Goal: Task Accomplishment & Management: Manage account settings

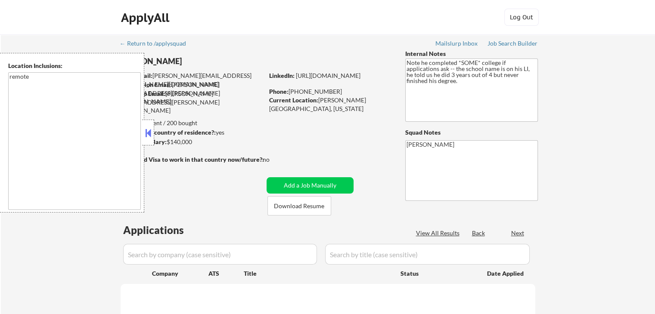
select select ""pending""
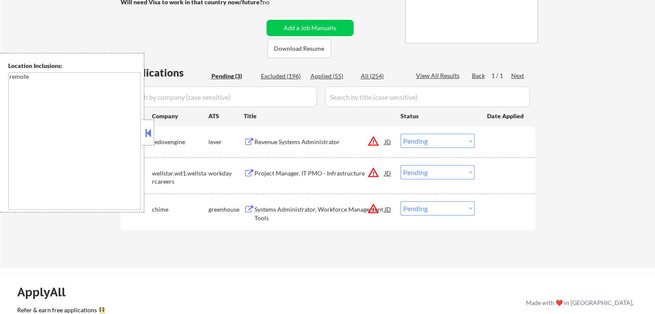
scroll to position [172, 0]
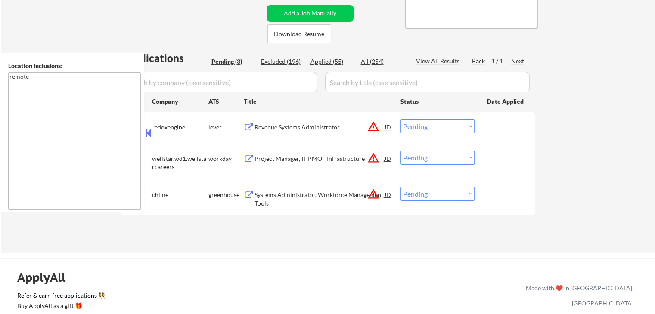
click at [348, 130] on div "Revenue Systems Administrator" at bounding box center [319, 127] width 130 height 9
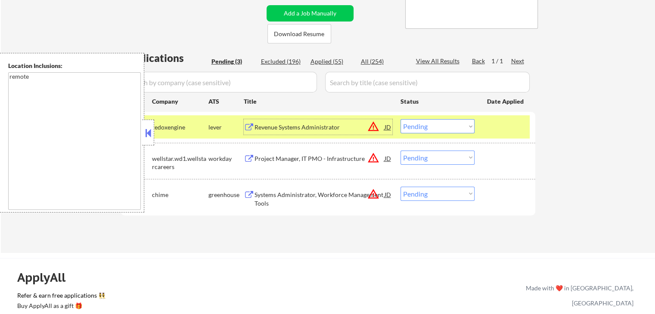
click at [335, 159] on div "Project Manager, IT PMO - Infrastructure" at bounding box center [319, 158] width 130 height 9
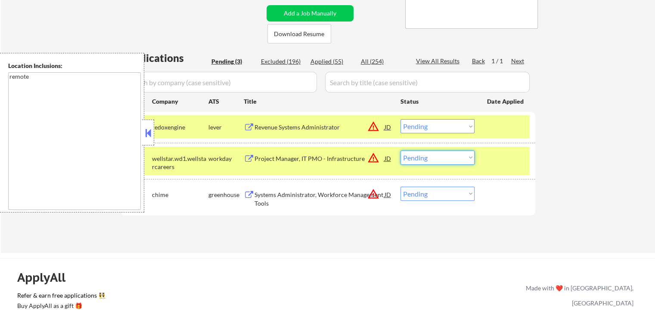
drag, startPoint x: 430, startPoint y: 156, endPoint x: 430, endPoint y: 163, distance: 7.3
click at [430, 157] on select "Choose an option... Pending Applied Excluded (Questions) Excluded (Expired) Exc…" at bounding box center [437, 158] width 74 height 14
click at [400, 151] on select "Choose an option... Pending Applied Excluded (Questions) Excluded (Expired) Exc…" at bounding box center [437, 158] width 74 height 14
click at [340, 198] on div "Systems Administrator, Workforce Management Tools" at bounding box center [319, 199] width 130 height 17
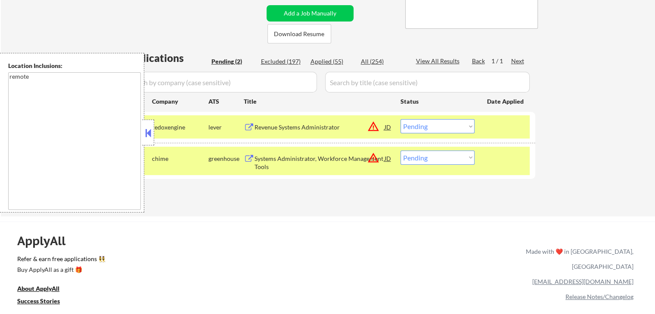
click at [386, 161] on div "JD" at bounding box center [387, 158] width 9 height 15
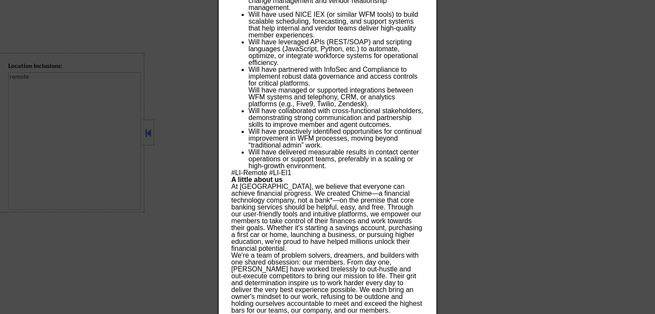
scroll to position [775, 0]
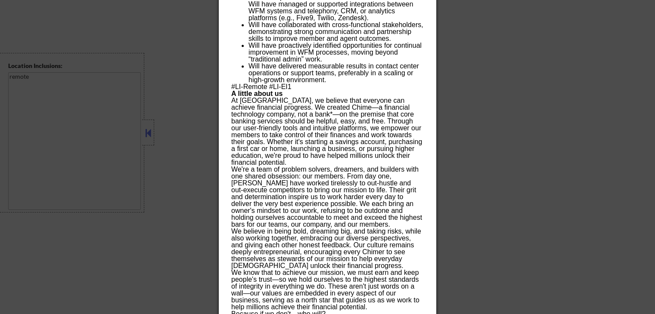
click at [539, 176] on div at bounding box center [327, 157] width 655 height 314
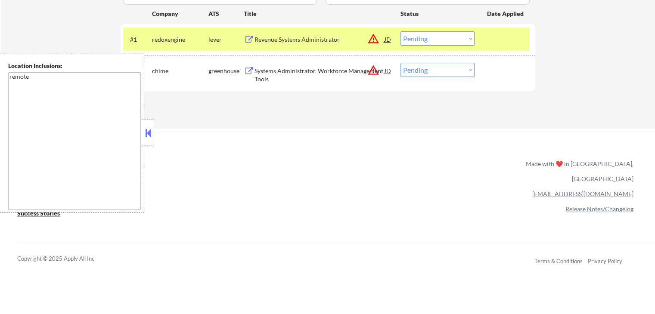
scroll to position [257, 0]
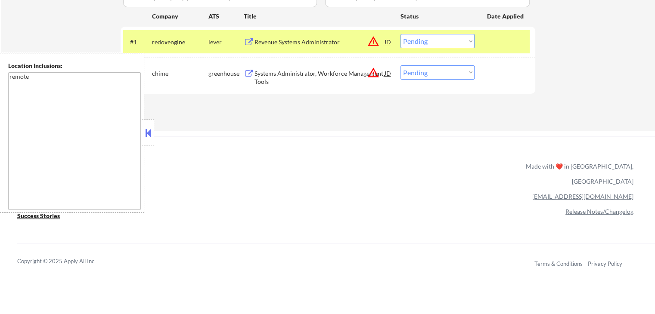
click at [420, 71] on select "Choose an option... Pending Applied Excluded (Questions) Excluded (Expired) Exc…" at bounding box center [437, 72] width 74 height 14
select select ""applied""
click at [400, 65] on select "Choose an option... Pending Applied Excluded (Questions) Excluded (Expired) Exc…" at bounding box center [437, 72] width 74 height 14
click at [386, 107] on div "Applications Pending (2) Excluded (197) Applied (55) All (254) View All Results…" at bounding box center [328, 40] width 414 height 149
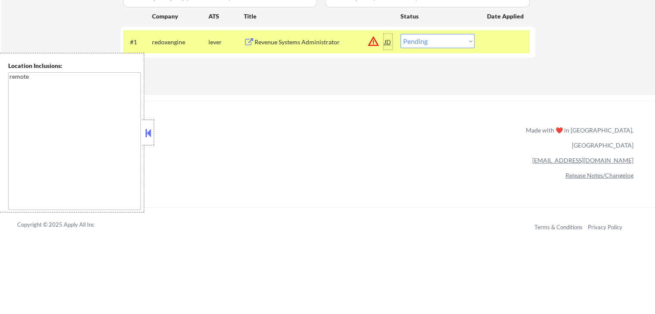
click at [391, 43] on div "JD" at bounding box center [387, 41] width 9 height 15
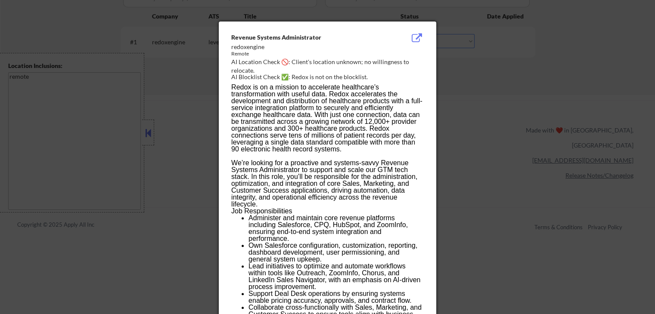
click at [464, 89] on div at bounding box center [327, 157] width 655 height 314
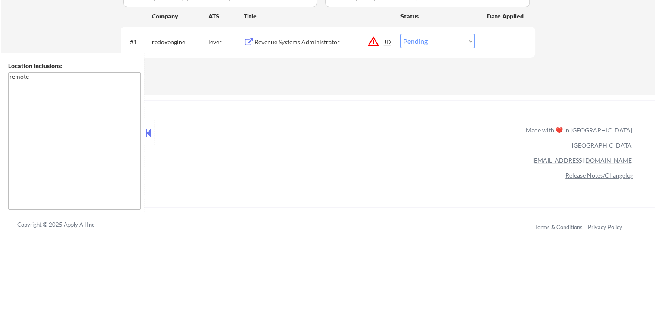
click at [427, 38] on select "Choose an option... Pending Applied Excluded (Questions) Excluded (Expired) Exc…" at bounding box center [437, 41] width 74 height 14
select select ""excluded__salary_""
click at [400, 34] on select "Choose an option... Pending Applied Excluded (Questions) Excluded (Expired) Exc…" at bounding box center [437, 41] width 74 height 14
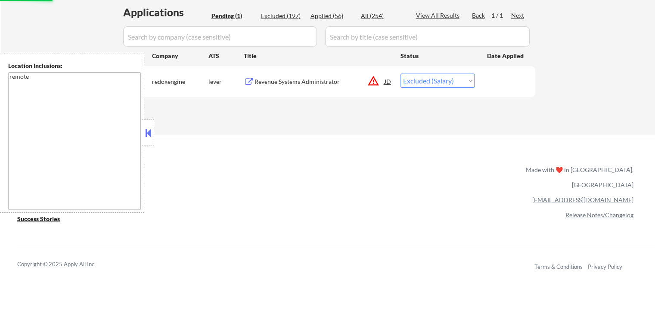
scroll to position [171, 0]
